Goal: Task Accomplishment & Management: Use online tool/utility

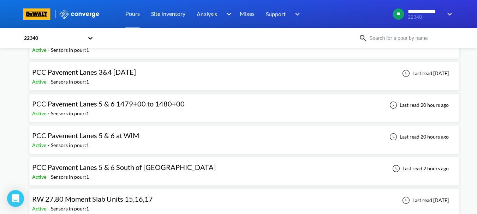
scroll to position [151, 0]
click at [158, 137] on div "PCC Pavement Lanes 5 & 6 at WIM Active - Sensors in pour: 1 Last read 20 hours …" at bounding box center [244, 140] width 424 height 23
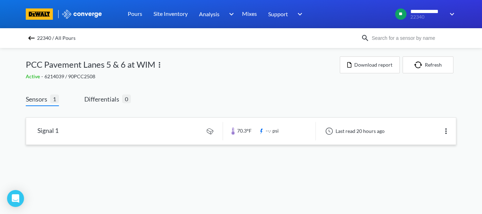
click at [351, 127] on link at bounding box center [241, 131] width 430 height 27
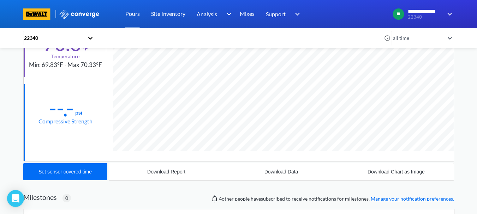
scroll to position [101, 0]
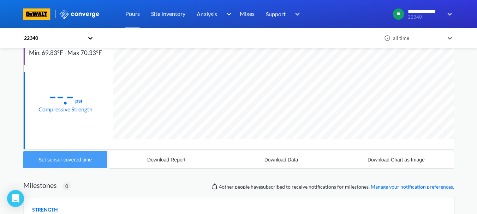
click at [61, 164] on button "Set sensor covered time" at bounding box center [65, 159] width 84 height 17
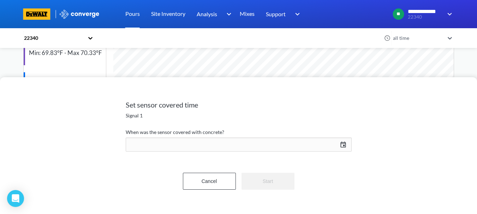
scroll to position [373, 431]
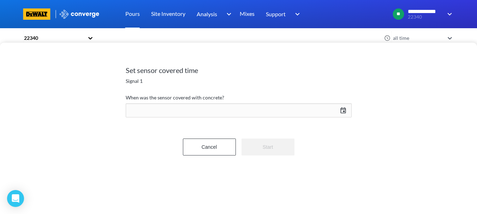
click at [174, 108] on div "09/30/2025 Press the down arrow key to interact with the calendar and select a …" at bounding box center [239, 110] width 226 height 17
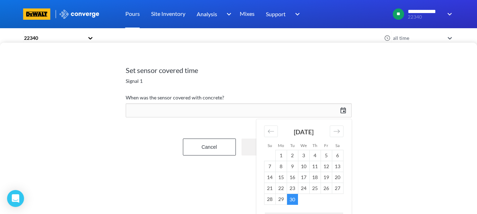
click at [291, 200] on td "30" at bounding box center [292, 199] width 11 height 11
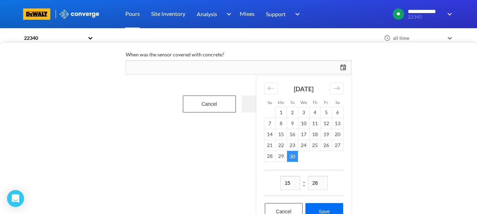
scroll to position [63, 0]
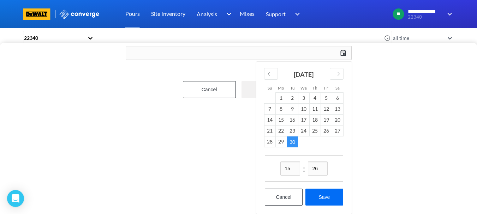
click at [293, 168] on input "15" at bounding box center [290, 169] width 20 height 14
type input "09"
type input "15"
click at [323, 189] on button "Save" at bounding box center [323, 197] width 37 height 17
type input "09:15, 30th of September"
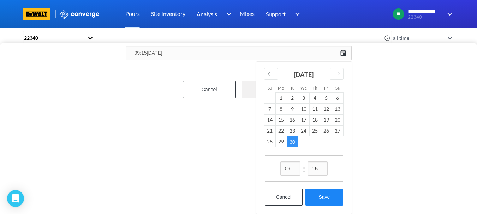
scroll to position [0, 0]
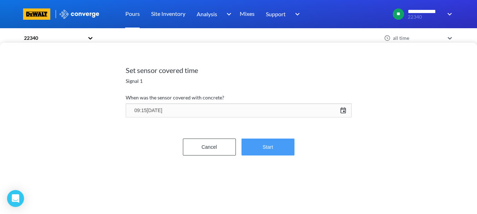
click at [261, 146] on button "Start" at bounding box center [267, 147] width 53 height 17
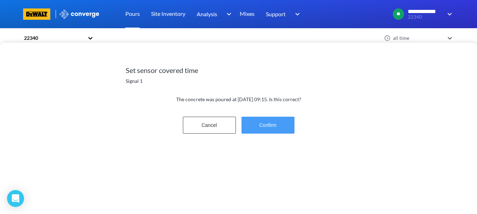
click at [258, 126] on button "Confirm" at bounding box center [267, 125] width 53 height 17
click at [269, 124] on button "Confirm" at bounding box center [267, 125] width 53 height 17
